Goal: Information Seeking & Learning: Understand process/instructions

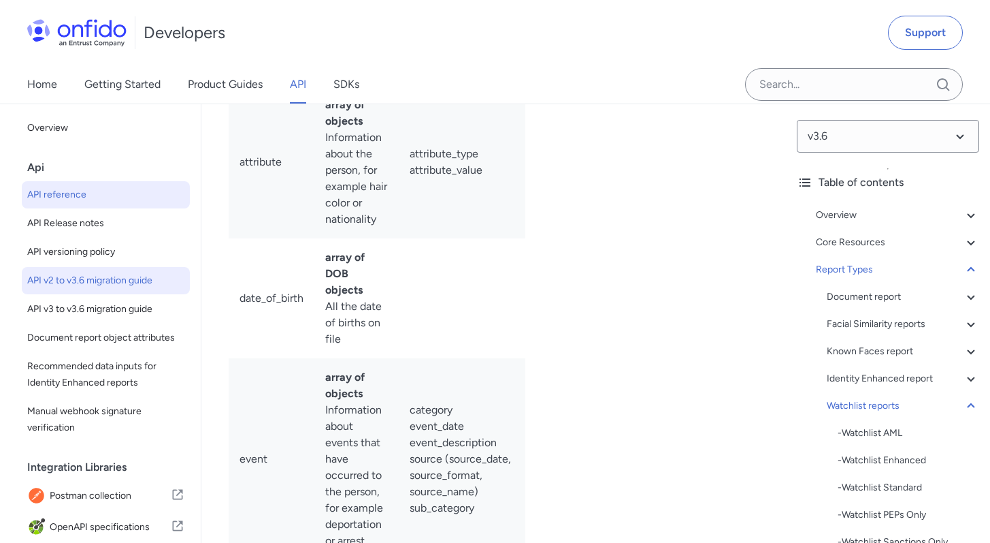
scroll to position [98398, 0]
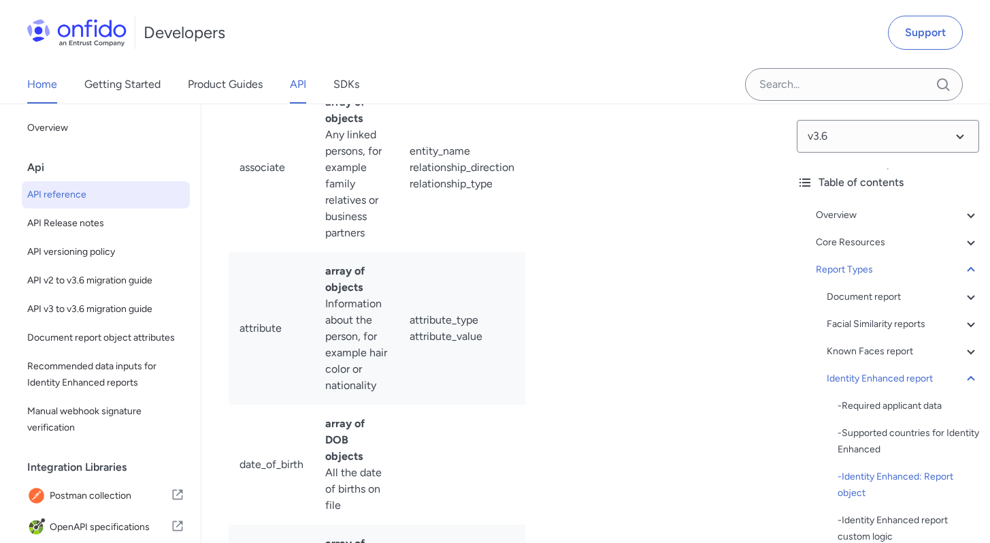
click at [44, 89] on link "Home" at bounding box center [42, 84] width 30 height 38
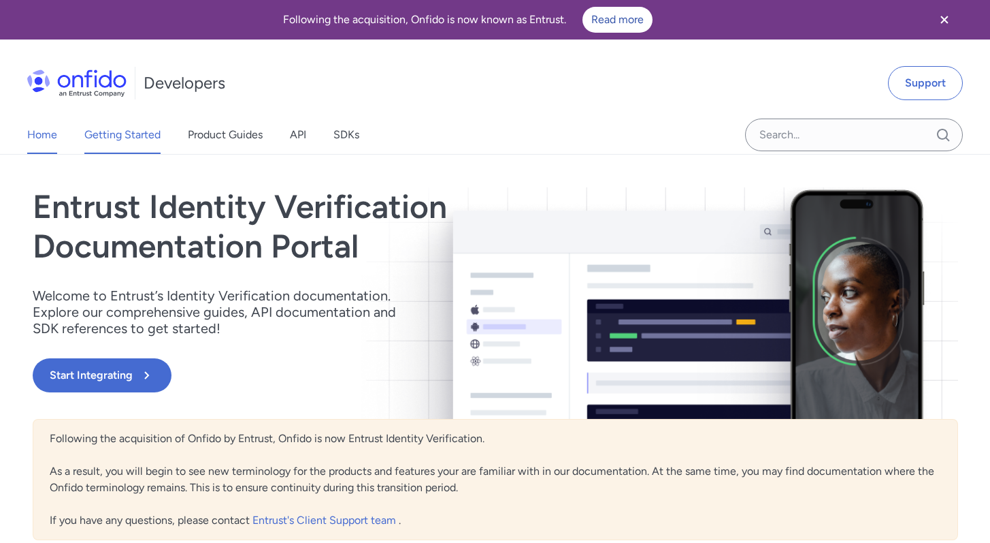
click at [145, 129] on link "Getting Started" at bounding box center [122, 135] width 76 height 38
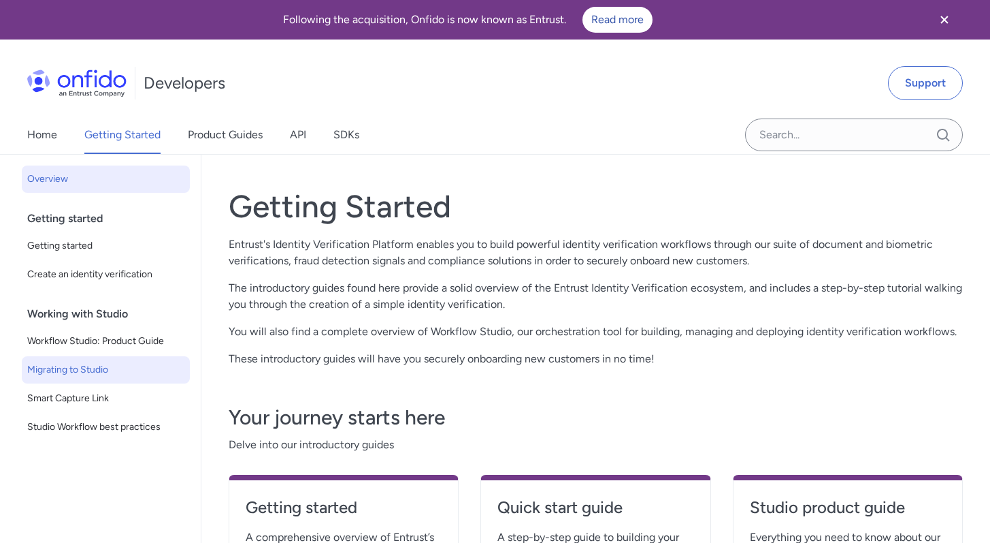
click at [100, 373] on span "Migrating to Studio" at bounding box center [105, 369] width 157 height 16
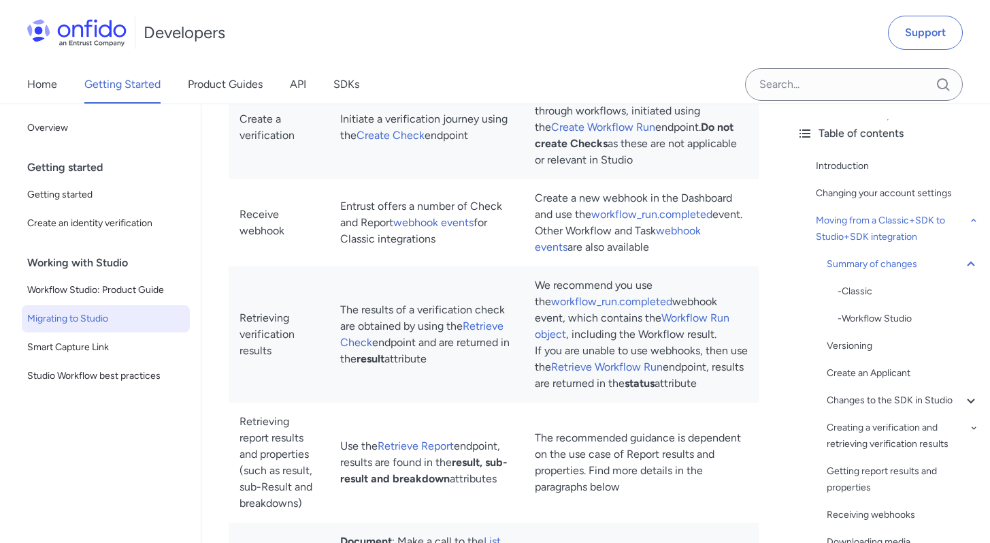
scroll to position [1609, 0]
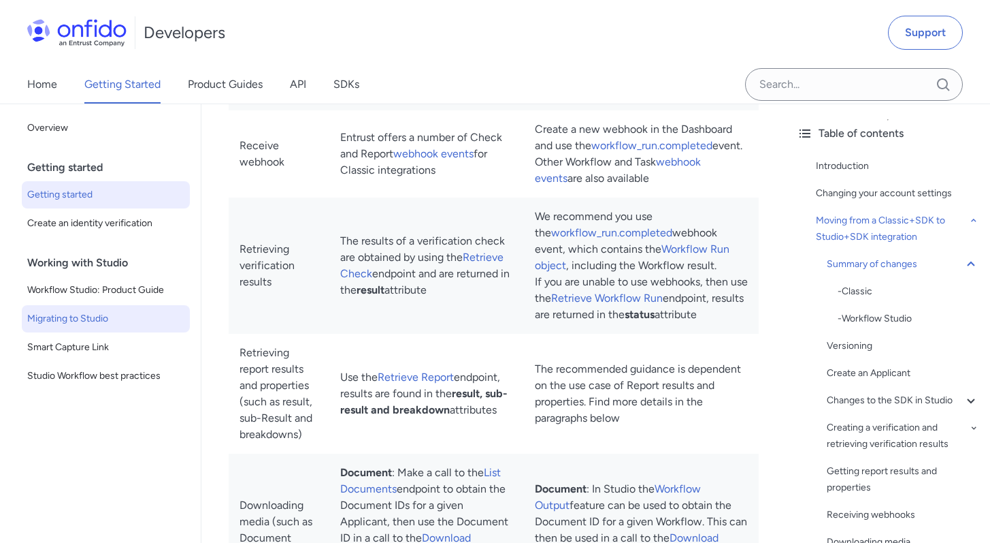
click at [92, 199] on span "Getting started" at bounding box center [105, 195] width 157 height 16
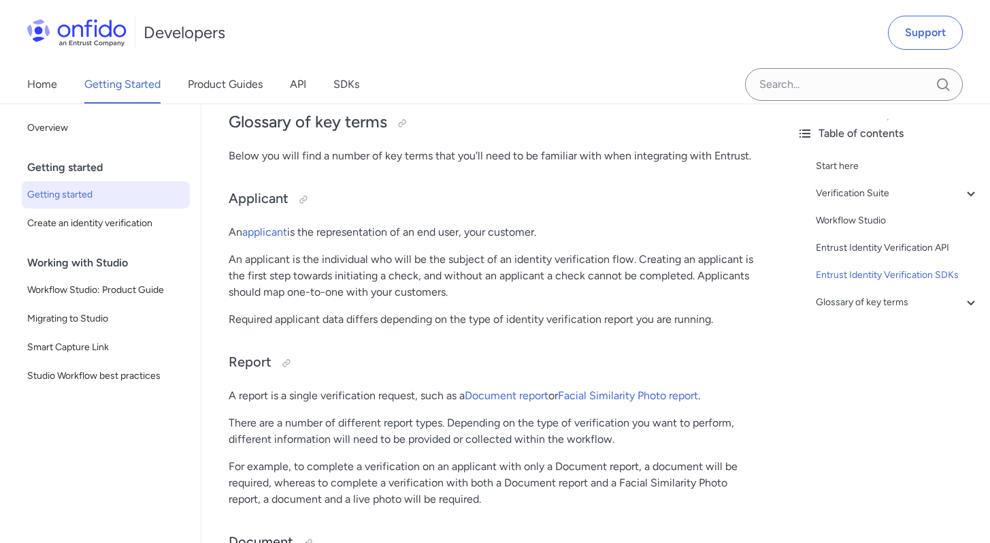
scroll to position [3293, 0]
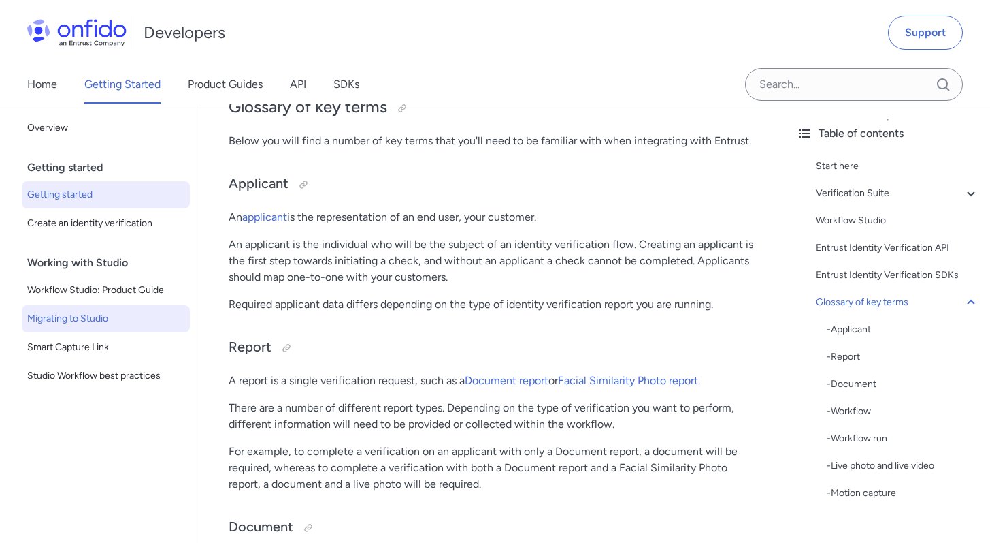
click at [93, 320] on span "Migrating to Studio" at bounding box center [105, 318] width 157 height 16
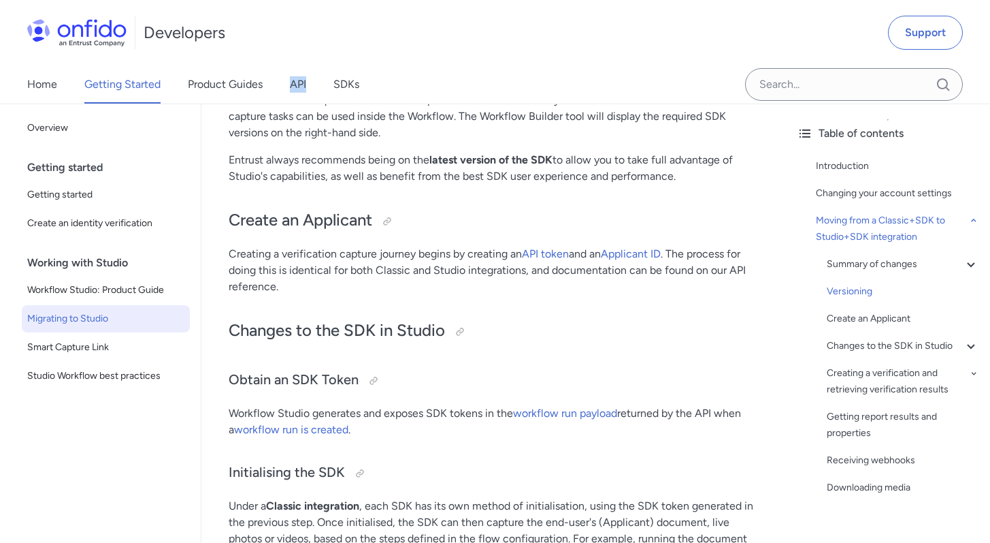
scroll to position [3231, 0]
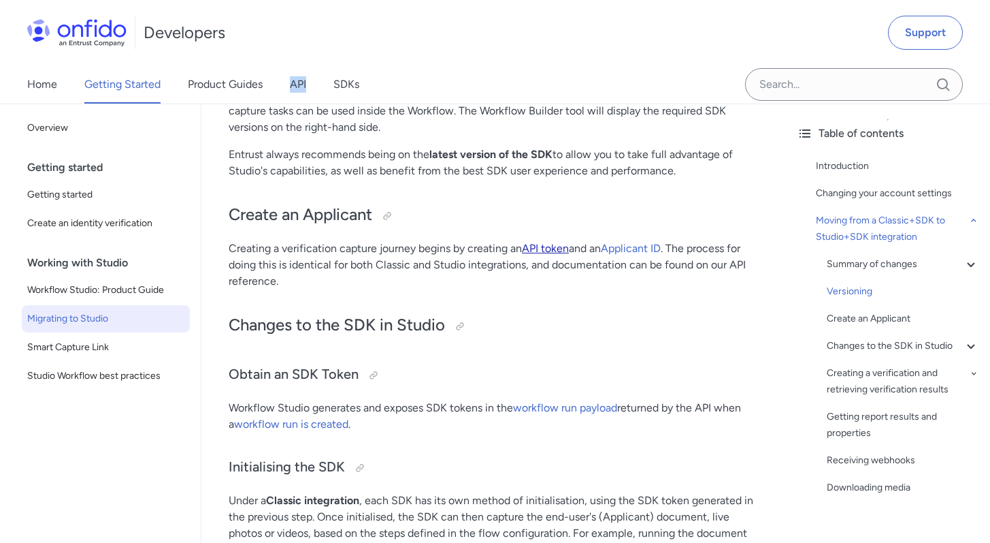
click at [556, 255] on link "API token" at bounding box center [545, 248] width 47 height 13
click at [630, 255] on link "Applicant ID" at bounding box center [631, 248] width 60 height 13
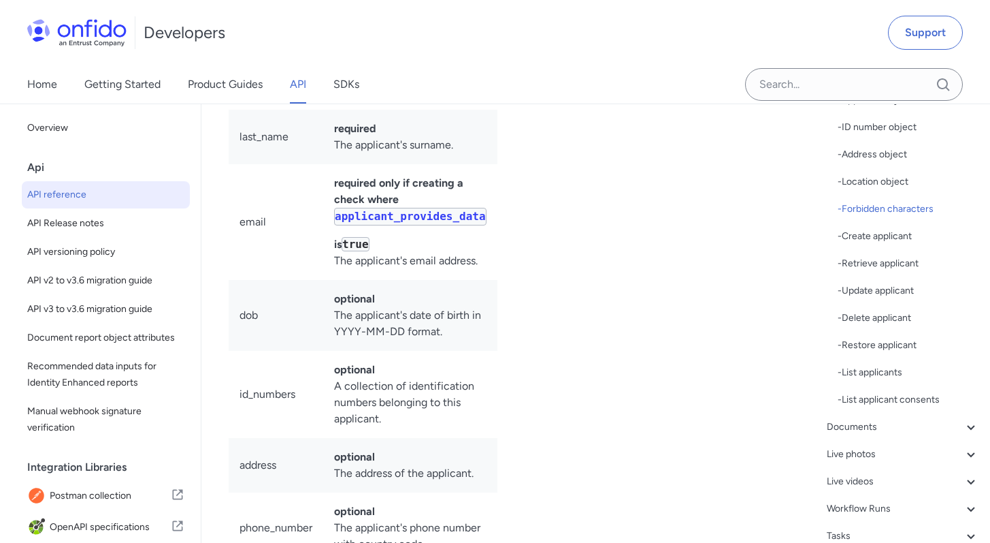
scroll to position [289, 0]
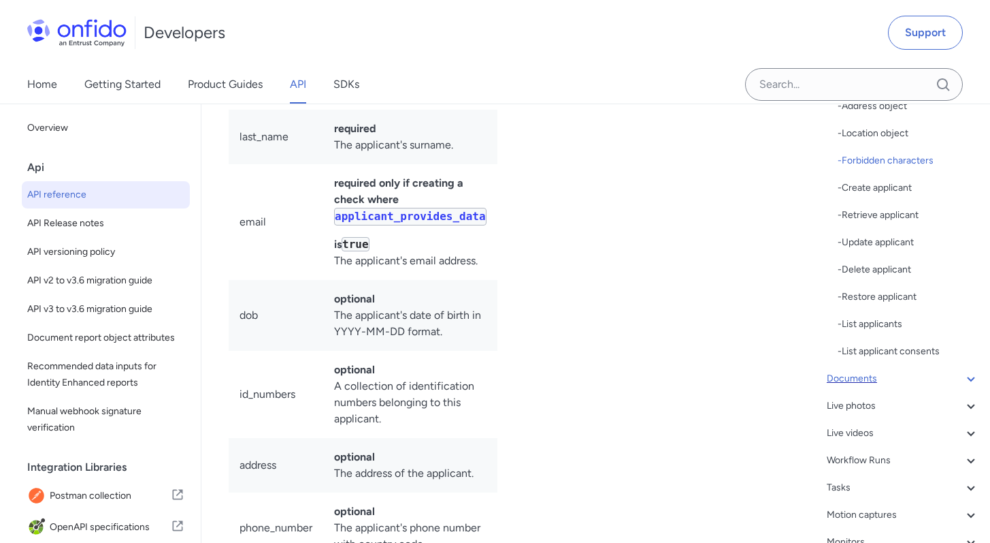
click at [862, 381] on div "Documents" at bounding box center [903, 378] width 152 height 16
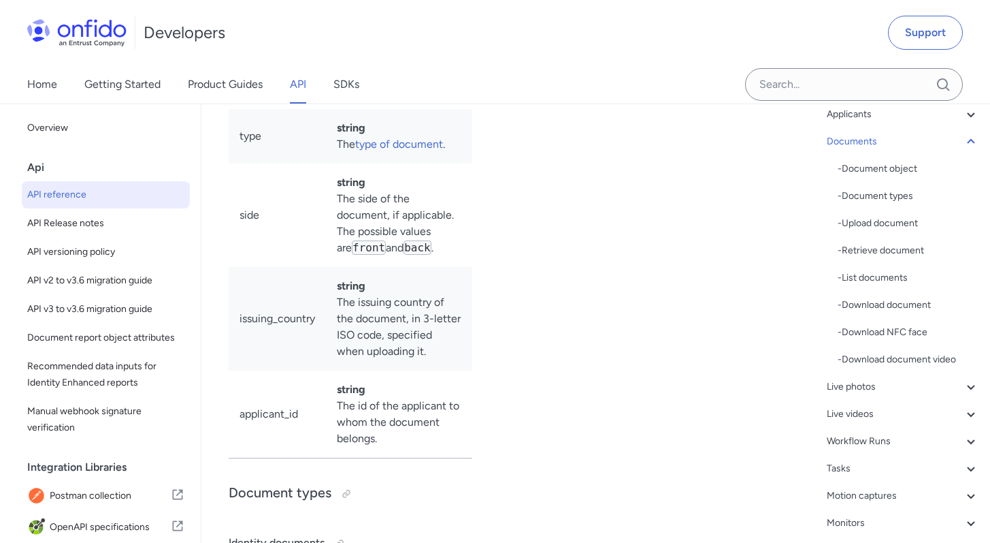
scroll to position [131, 0]
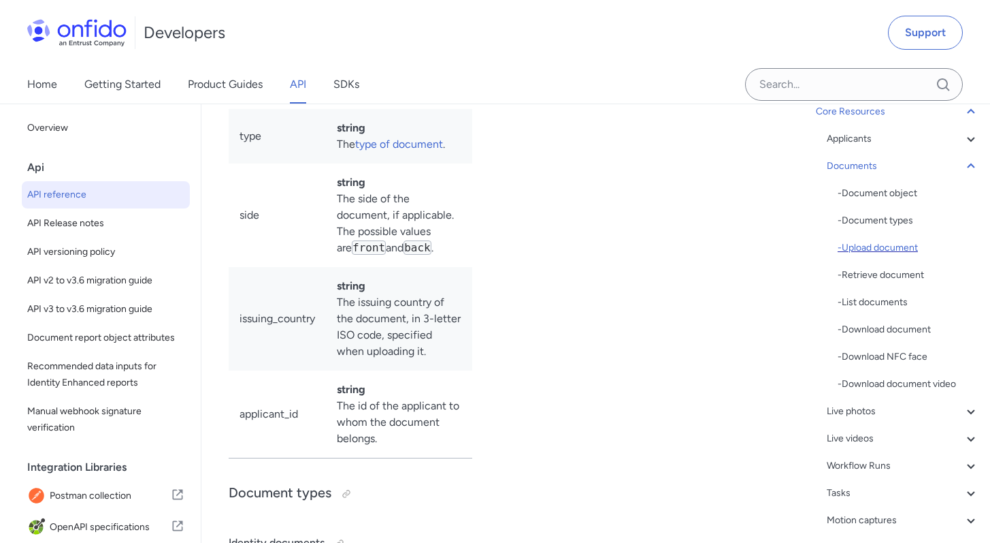
click at [867, 245] on div "- Upload document" at bounding box center [909, 248] width 142 height 16
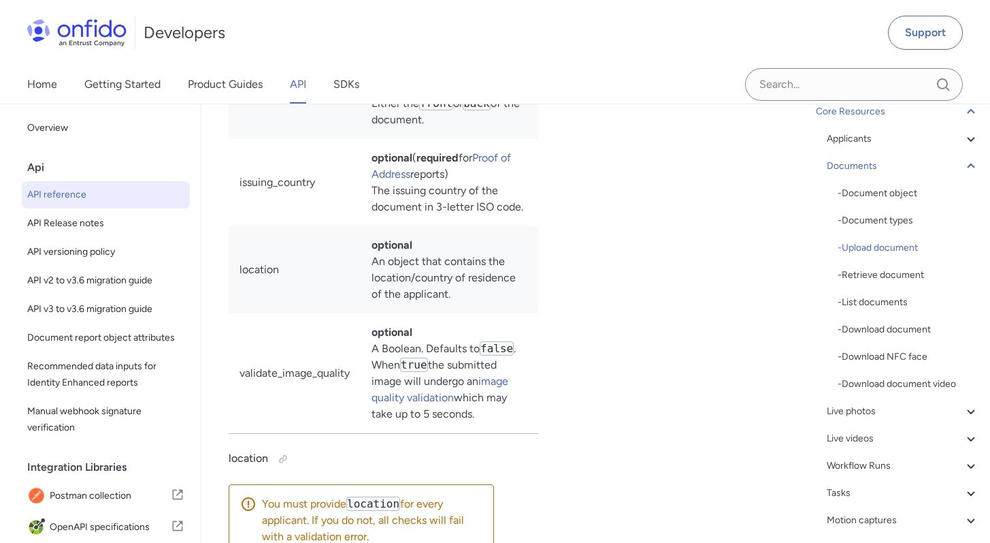
scroll to position [26841, 0]
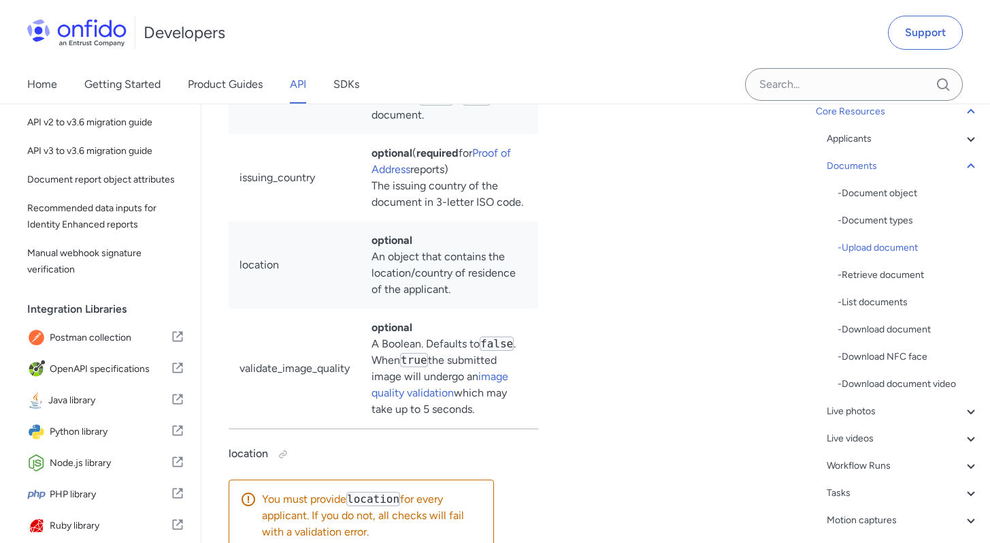
scroll to position [239, 0]
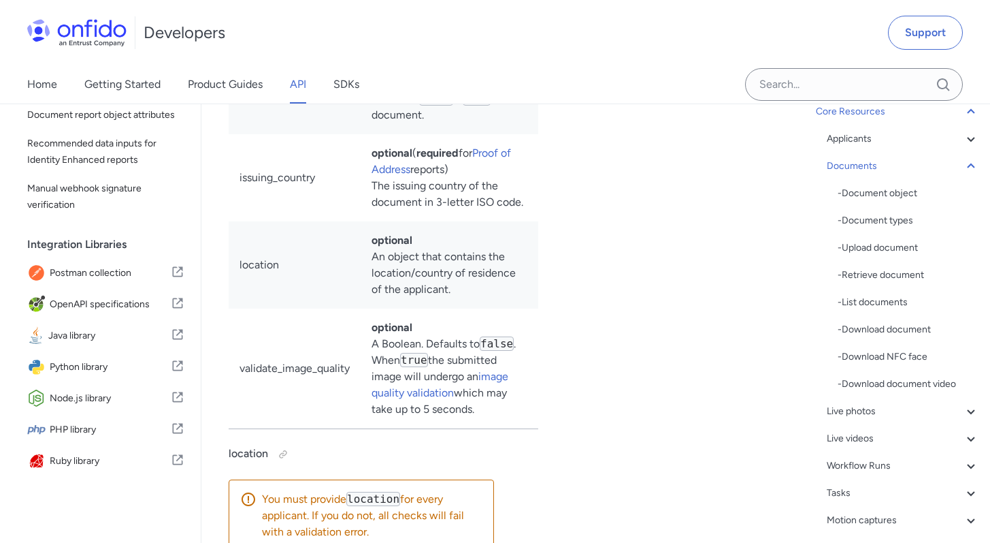
scroll to position [25261, 0]
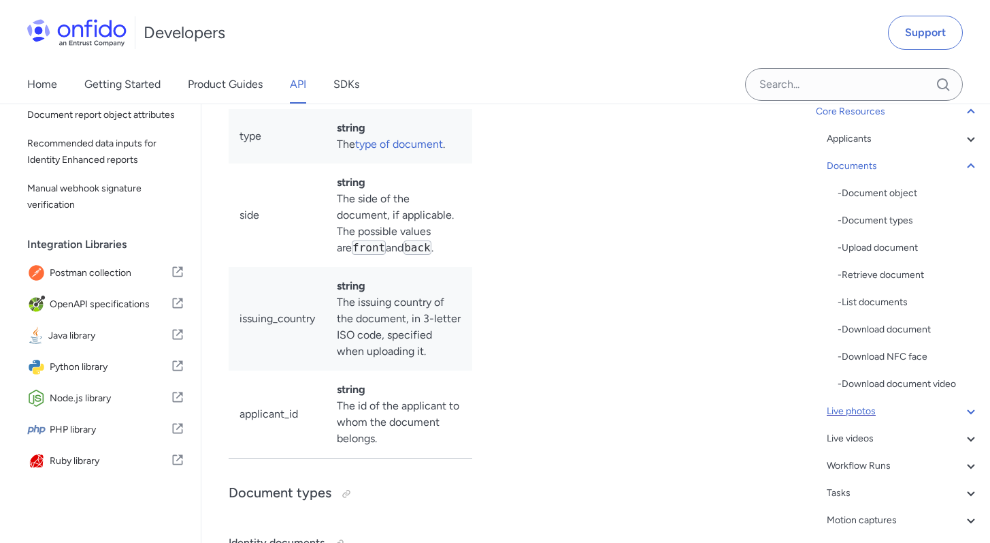
click at [841, 415] on div "Live photos" at bounding box center [903, 411] width 152 height 16
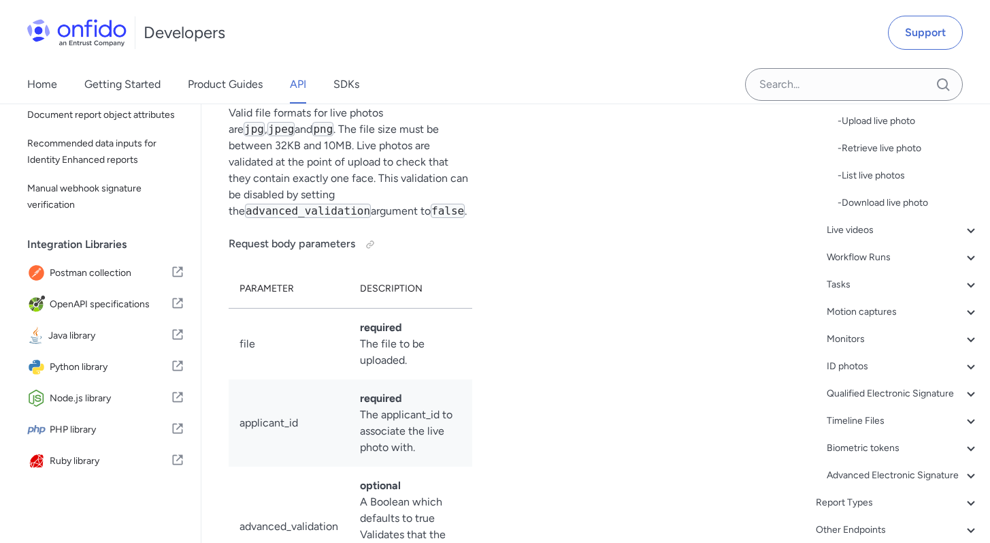
scroll to position [242, 0]
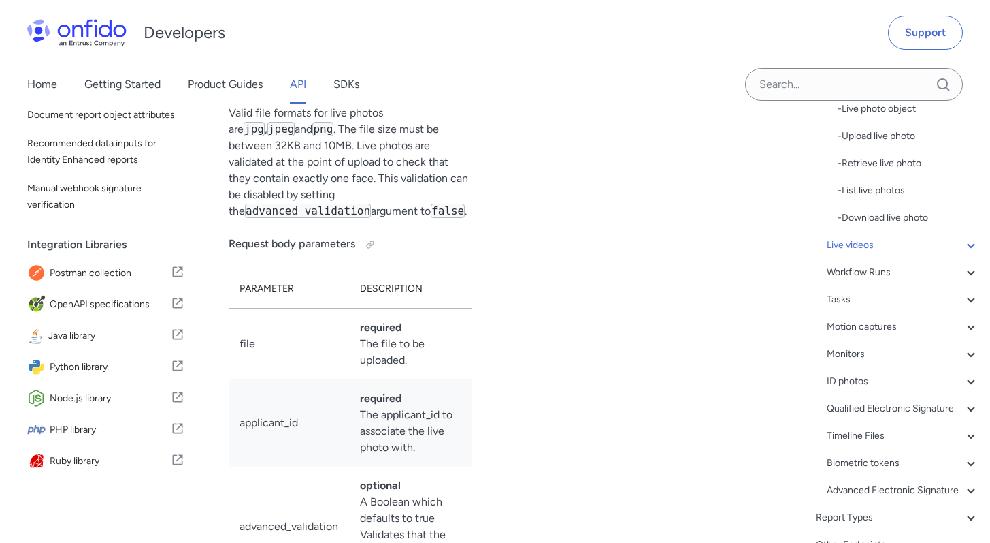
click at [853, 245] on div "Live videos" at bounding box center [903, 245] width 152 height 16
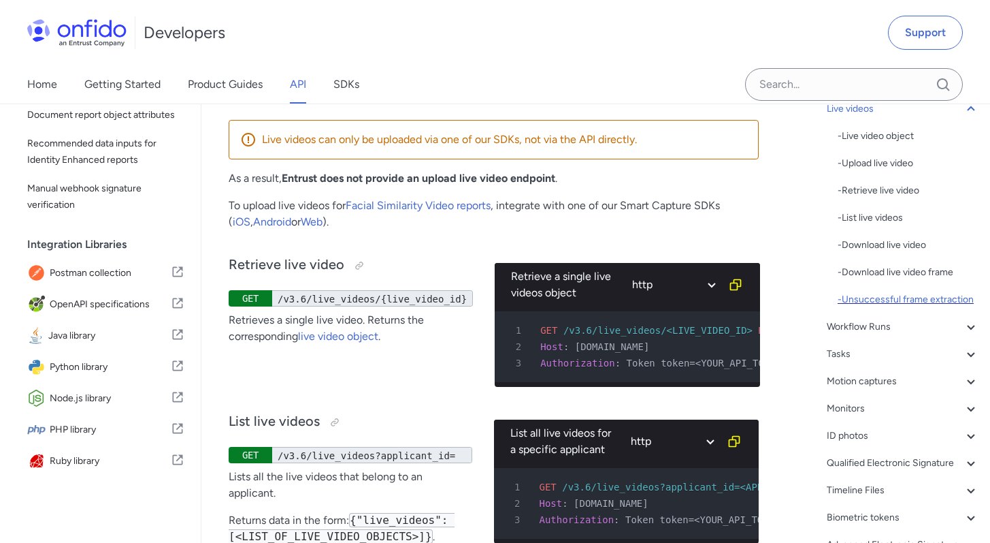
scroll to position [202, 0]
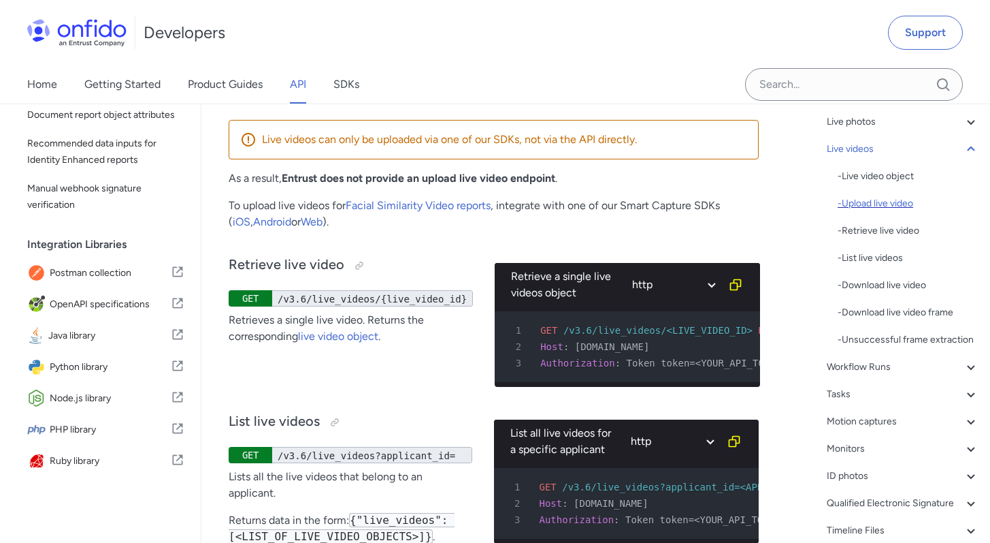
click at [858, 203] on div "- Upload live video" at bounding box center [909, 203] width 142 height 16
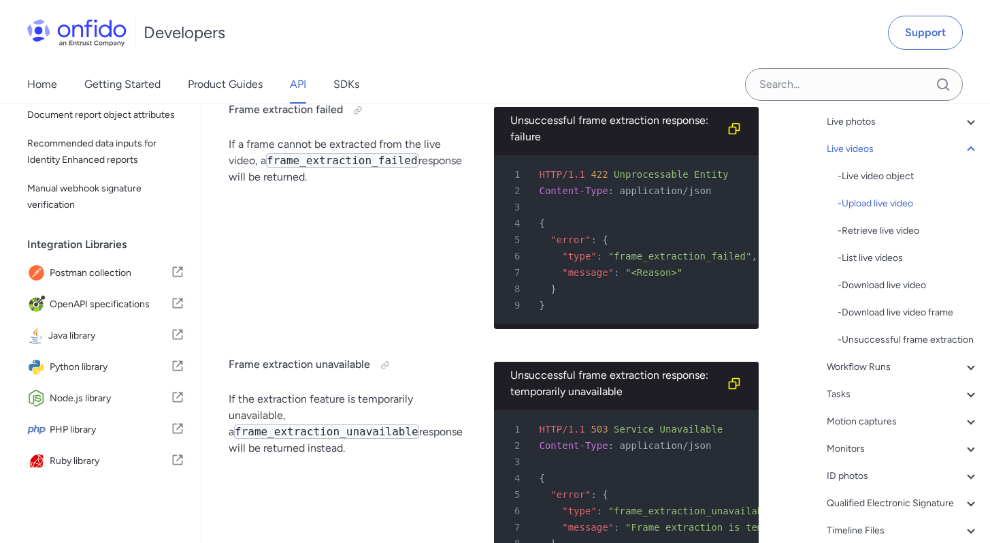
copy div "Live videos can only be uploaded via one of our SDKs, not via the API directly."
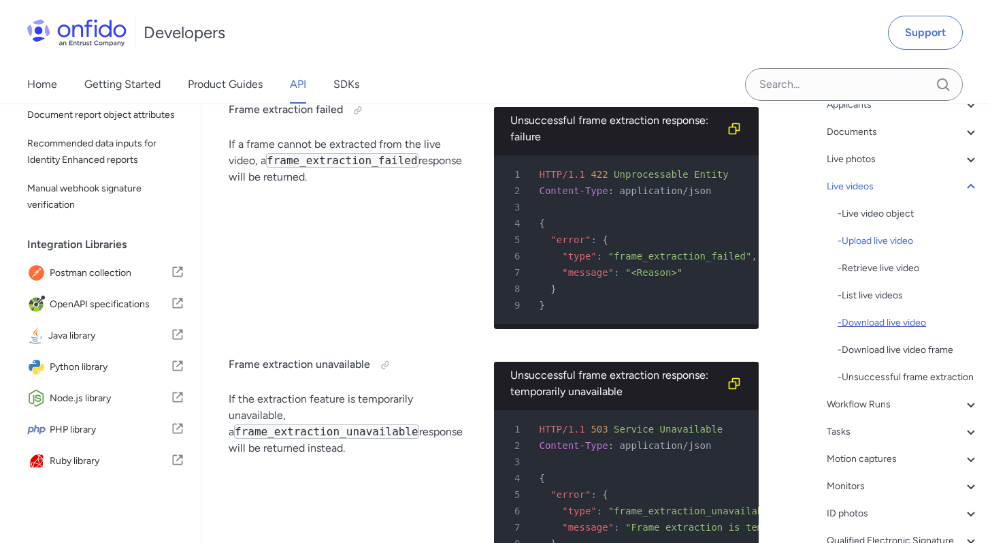
scroll to position [142, 0]
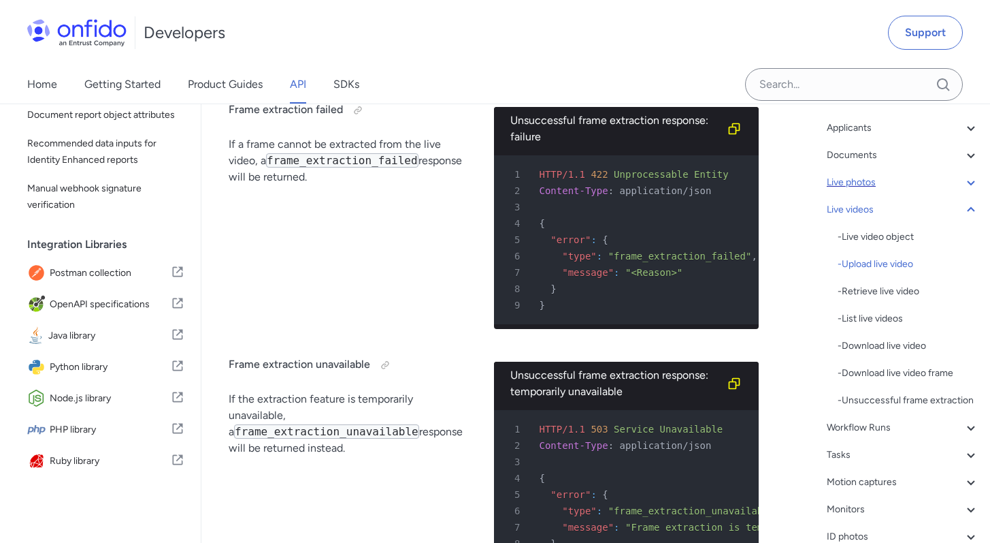
click at [877, 189] on div "Live photos" at bounding box center [903, 182] width 152 height 16
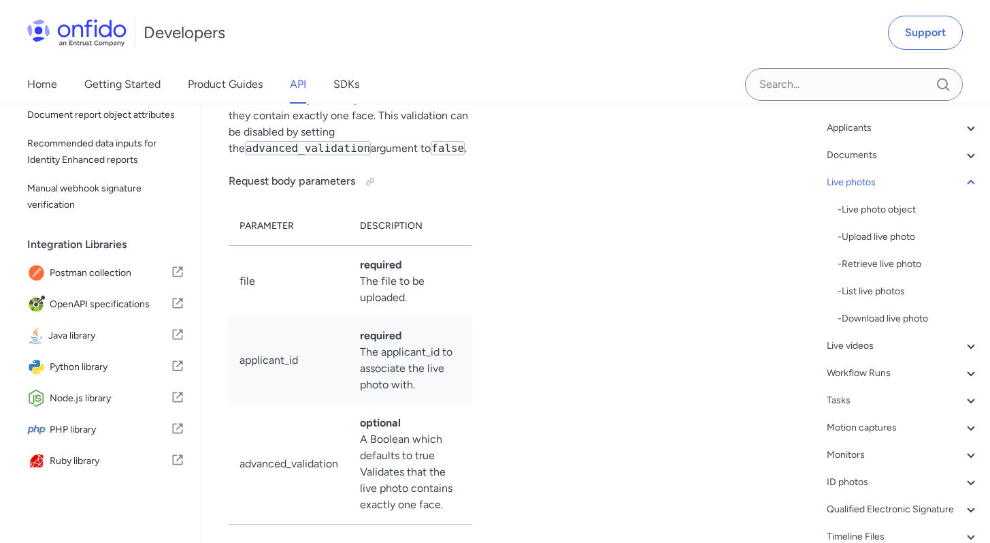
scroll to position [30560, 0]
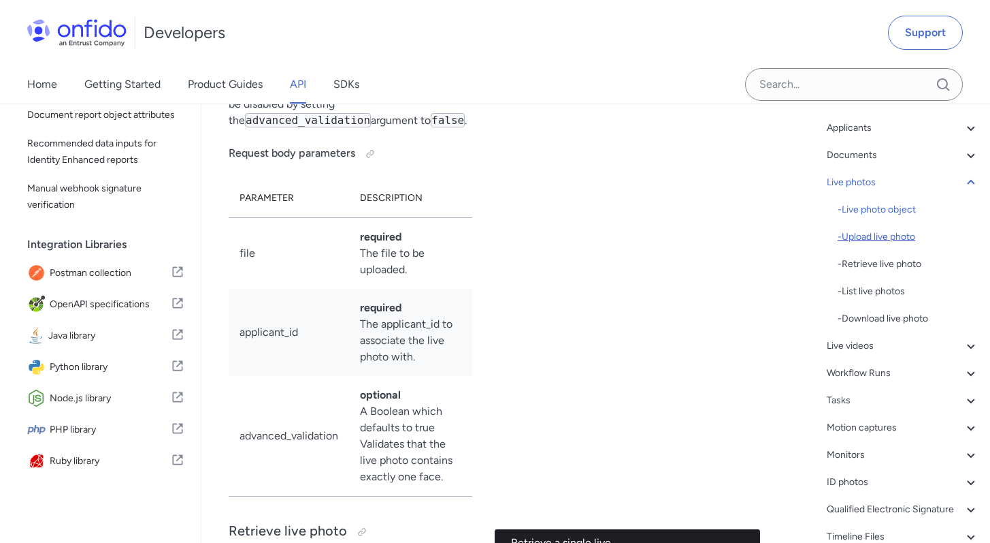
click at [879, 238] on div "- Upload live photo" at bounding box center [909, 237] width 142 height 16
